Goal: Check status: Check status

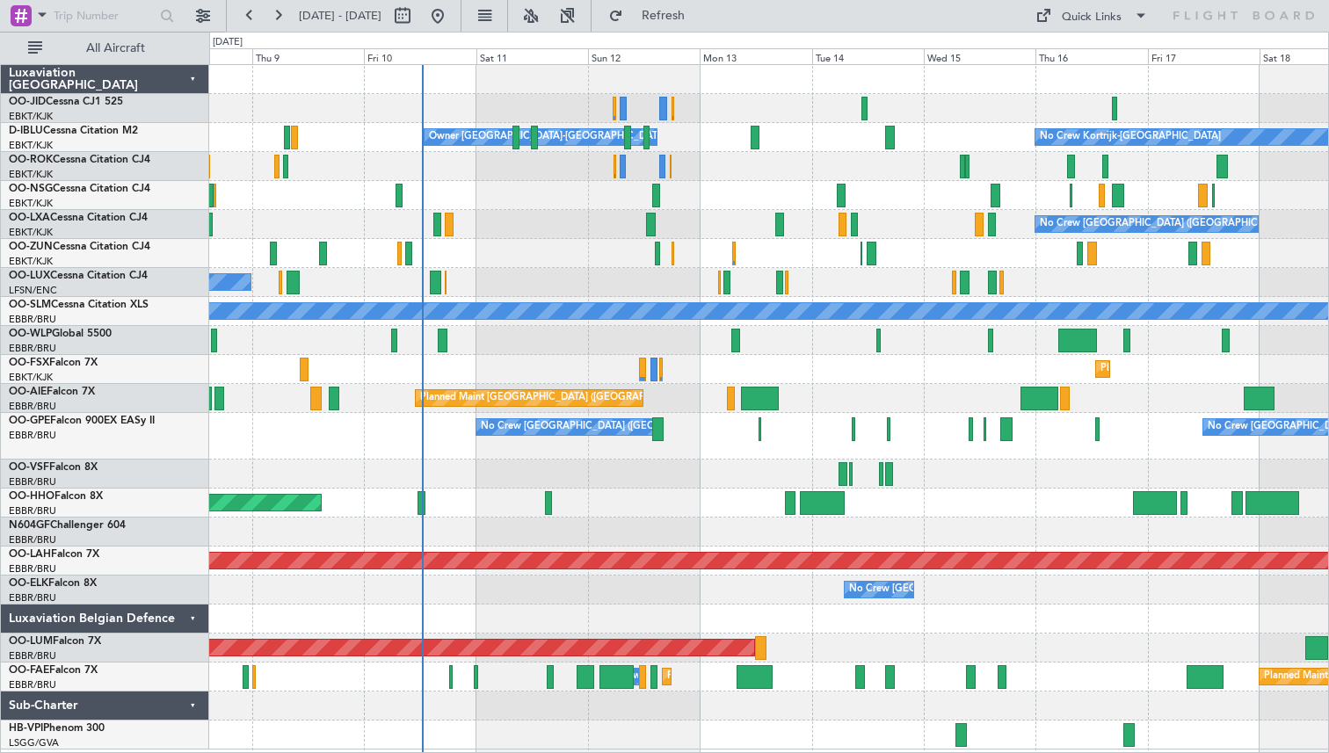
click at [527, 172] on div "Owner [GEOGRAPHIC_DATA]-[GEOGRAPHIC_DATA] No Crew Kortrijk-[GEOGRAPHIC_DATA] No…" at bounding box center [768, 407] width 1119 height 685
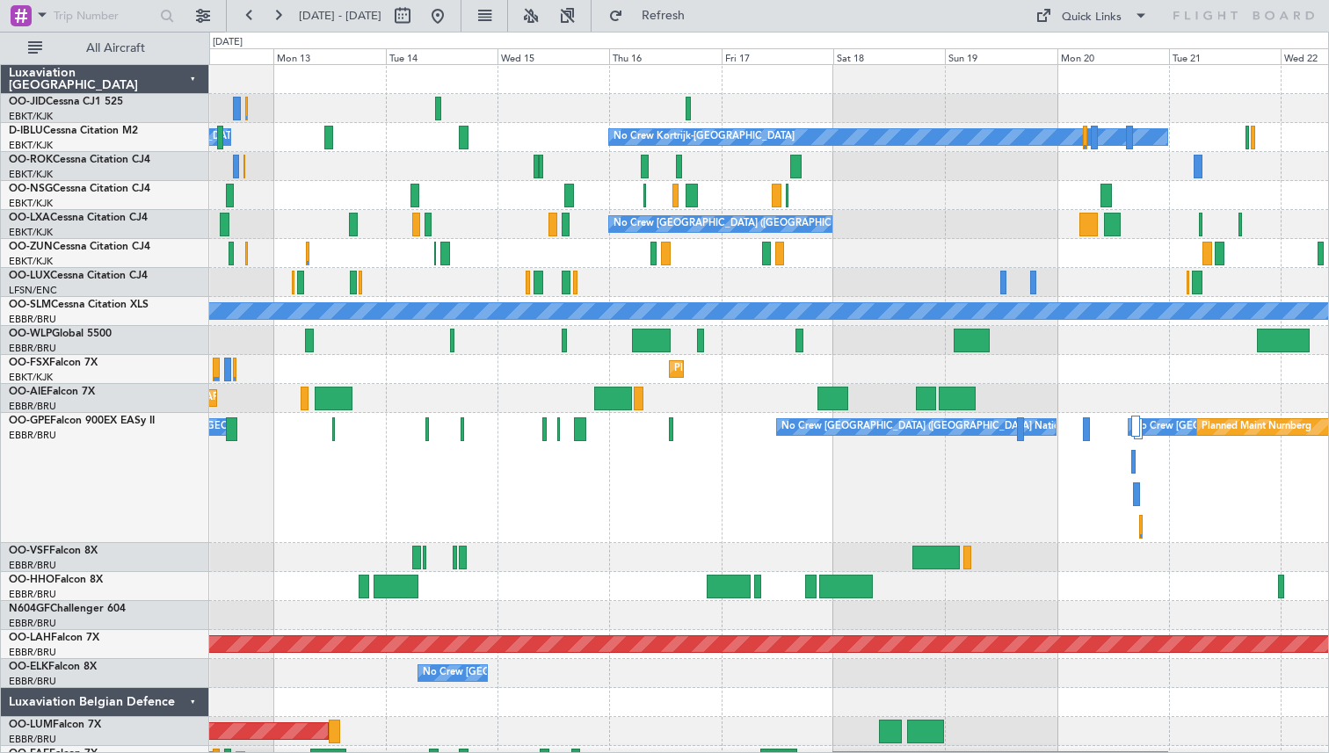
scroll to position [21, 0]
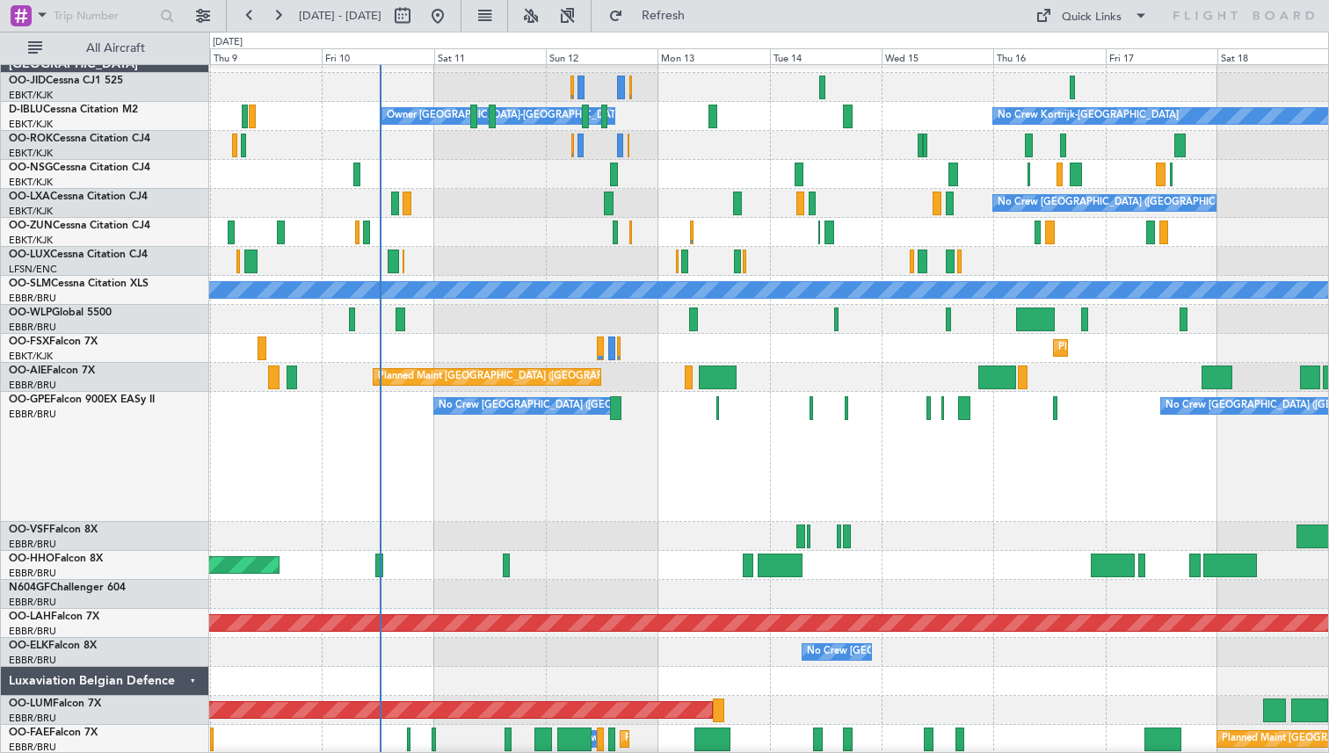
click at [887, 106] on div "Owner [GEOGRAPHIC_DATA]-[GEOGRAPHIC_DATA] No Crew Kortrijk-[GEOGRAPHIC_DATA]" at bounding box center [768, 116] width 1119 height 29
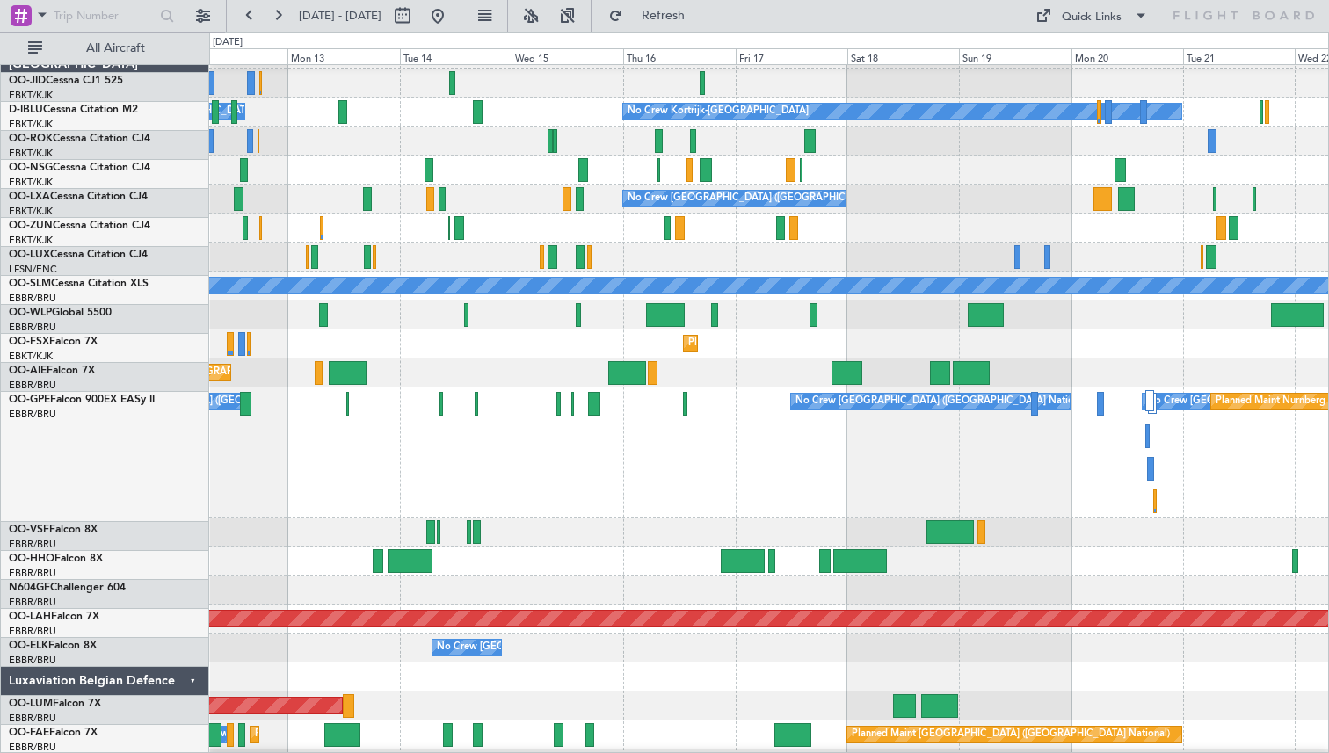
scroll to position [25, 0]
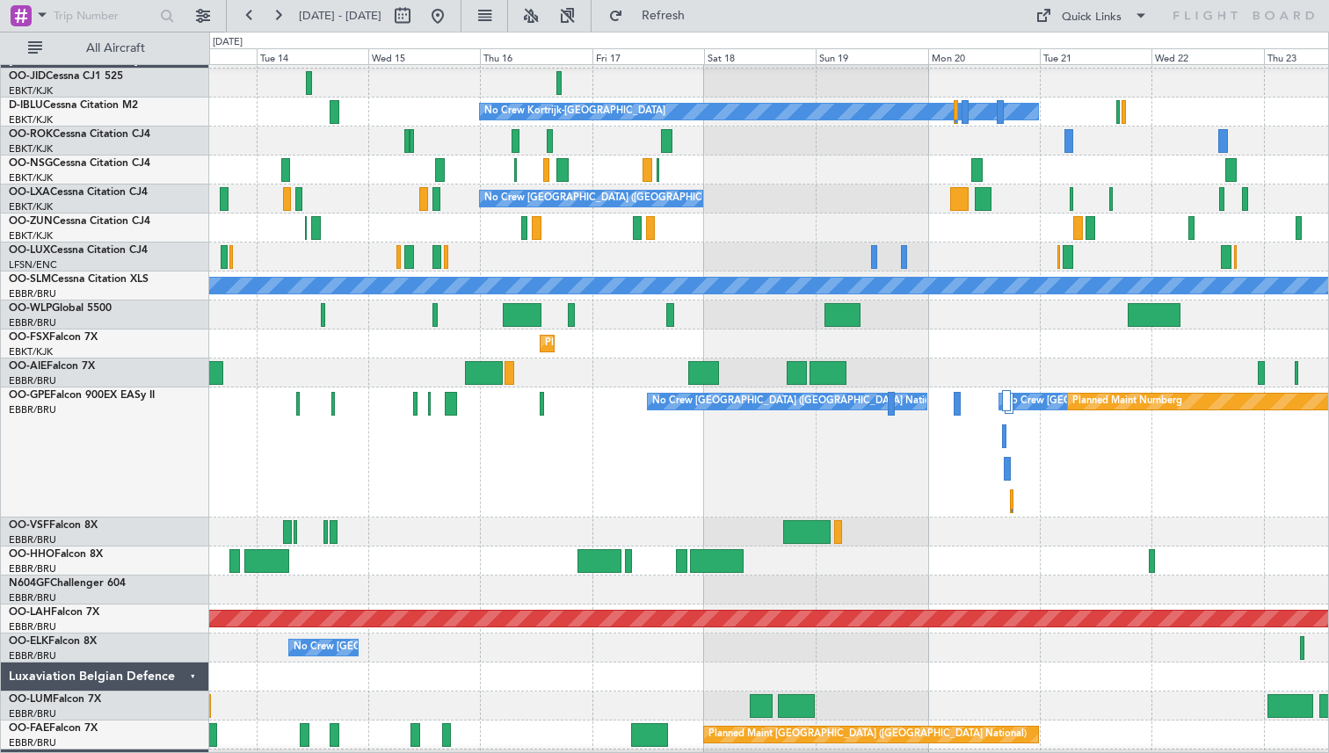
click at [150, 225] on div "No Crew No Crew Kortrijk-[GEOGRAPHIC_DATA] No Crew Owner [GEOGRAPHIC_DATA]-[GEO…" at bounding box center [664, 393] width 1329 height 722
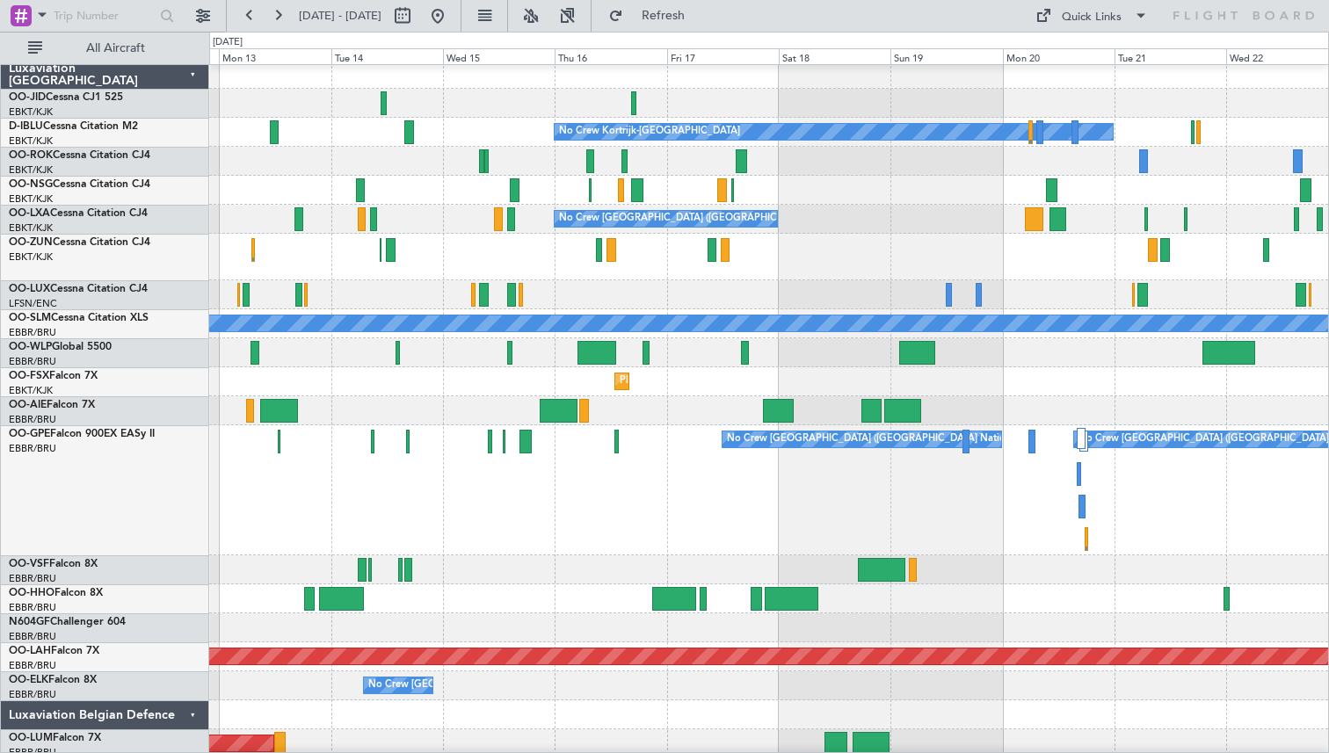
scroll to position [5, 0]
click at [1158, 205] on div "No Crew [GEOGRAPHIC_DATA] ([GEOGRAPHIC_DATA] National)" at bounding box center [768, 219] width 1119 height 29
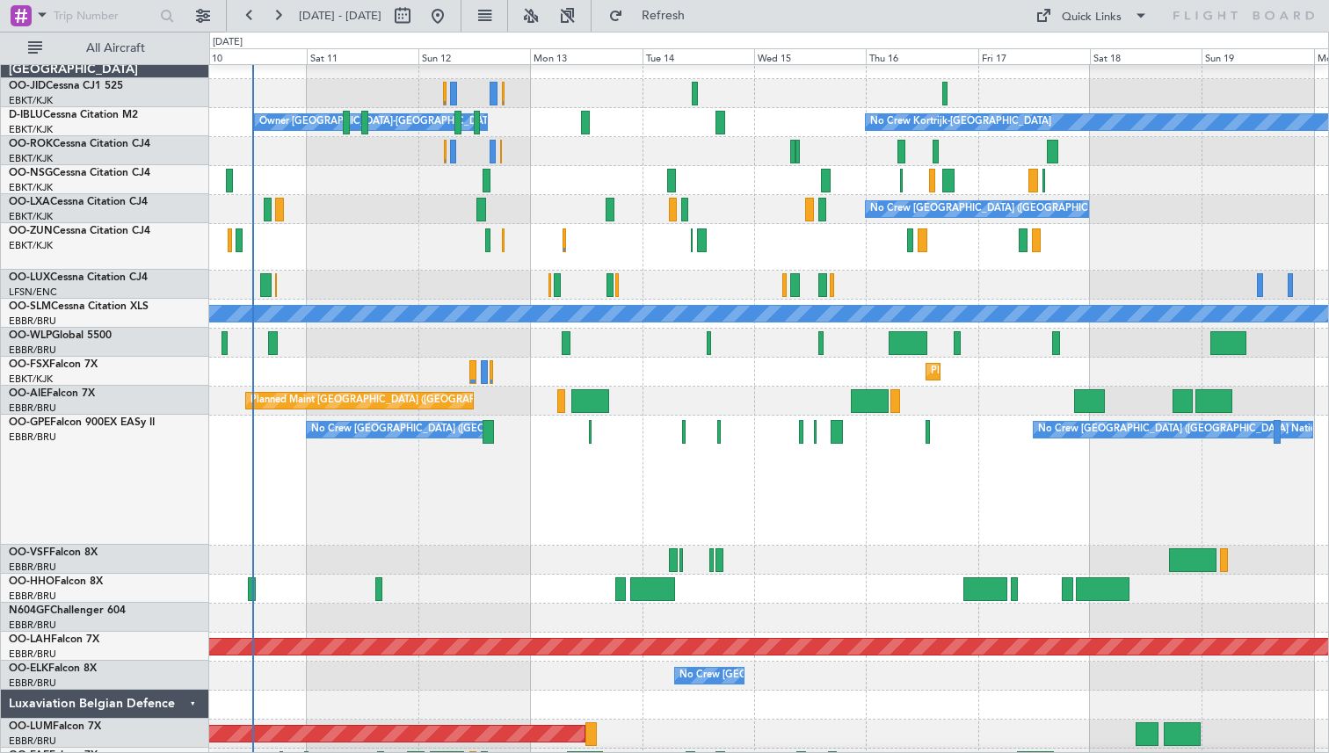
scroll to position [9, 0]
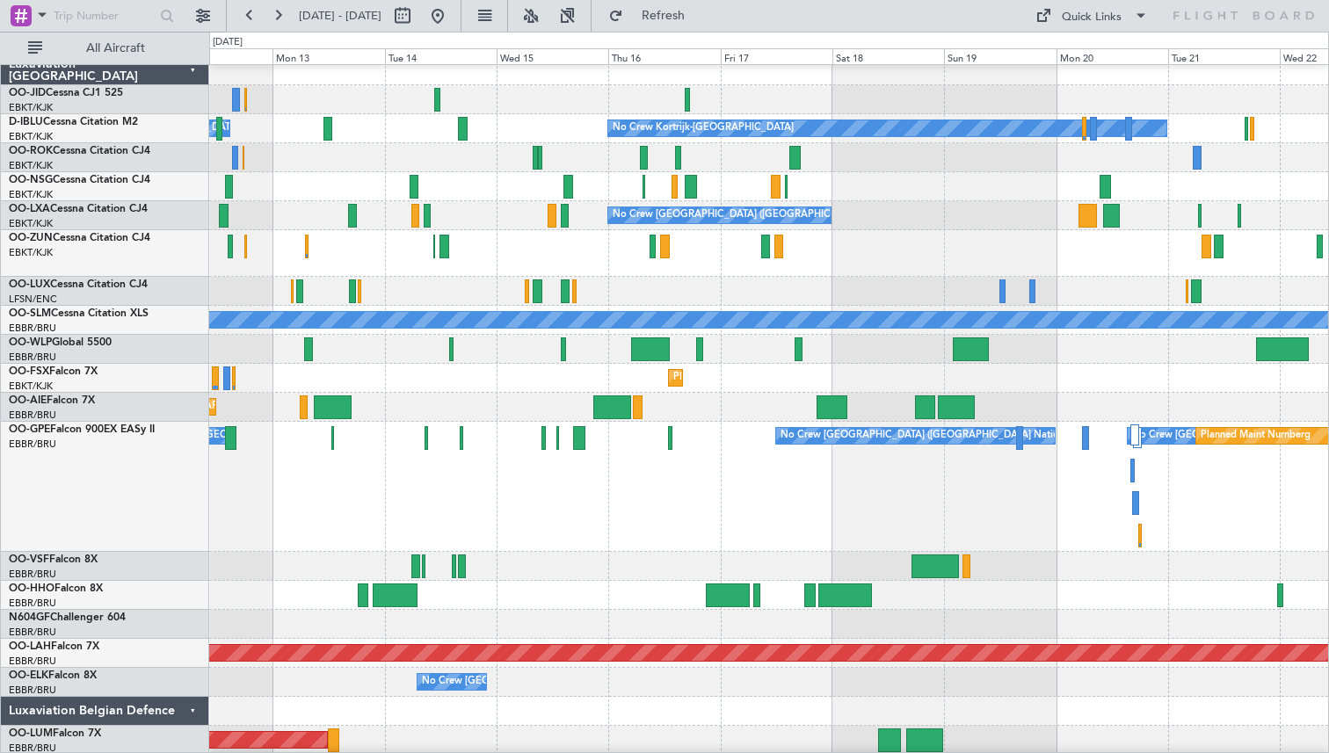
click at [327, 145] on div at bounding box center [768, 157] width 1119 height 29
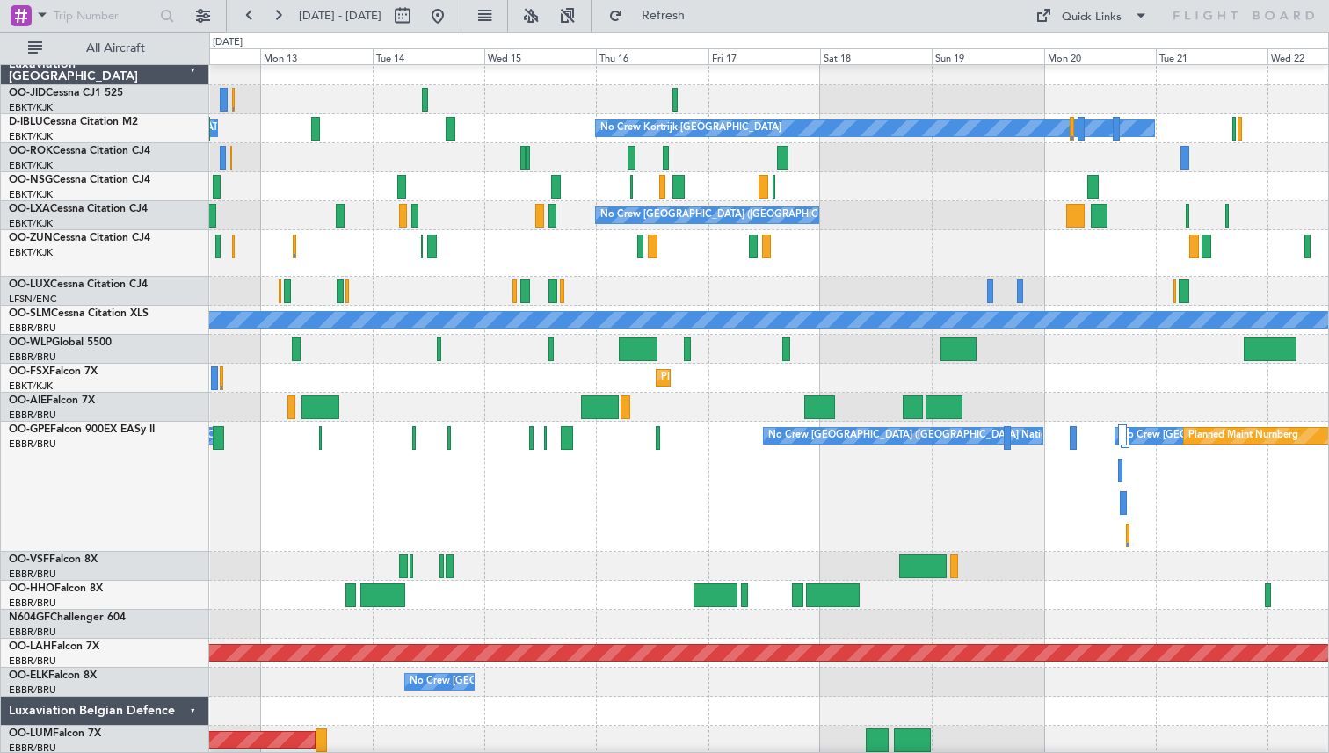
click at [700, 258] on div at bounding box center [768, 253] width 1119 height 47
